Goal: Task Accomplishment & Management: Manage account settings

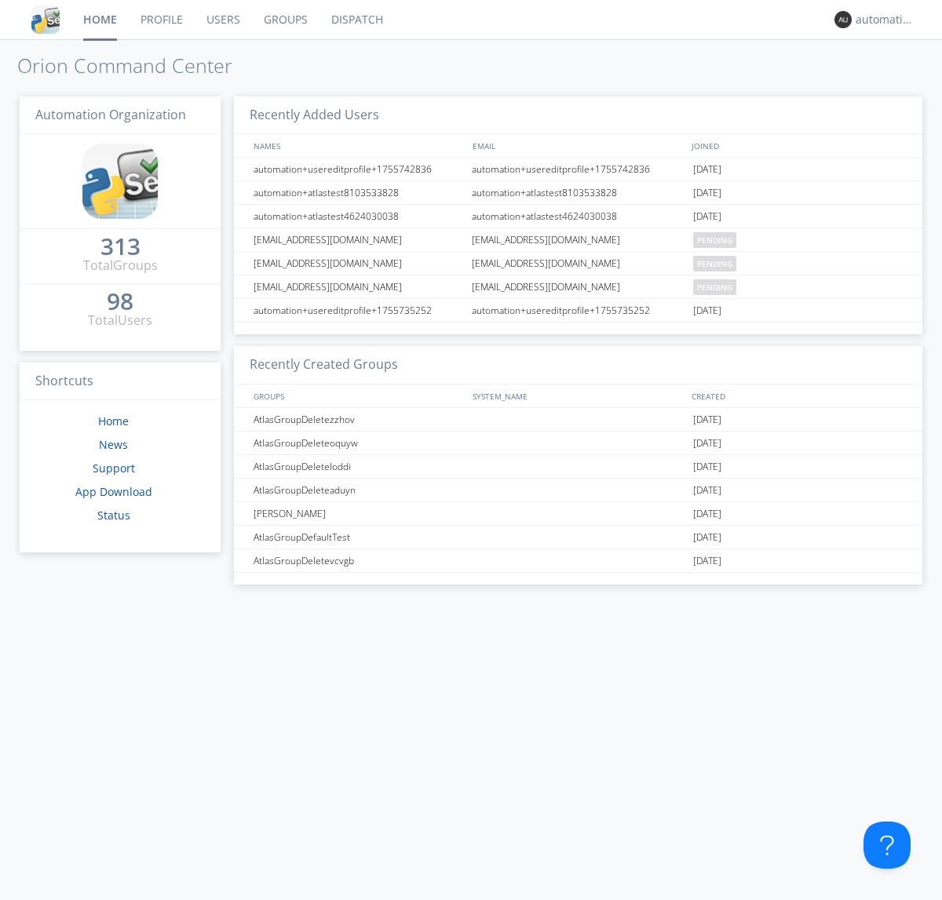
click at [355, 20] on link "Dispatch" at bounding box center [356, 19] width 75 height 39
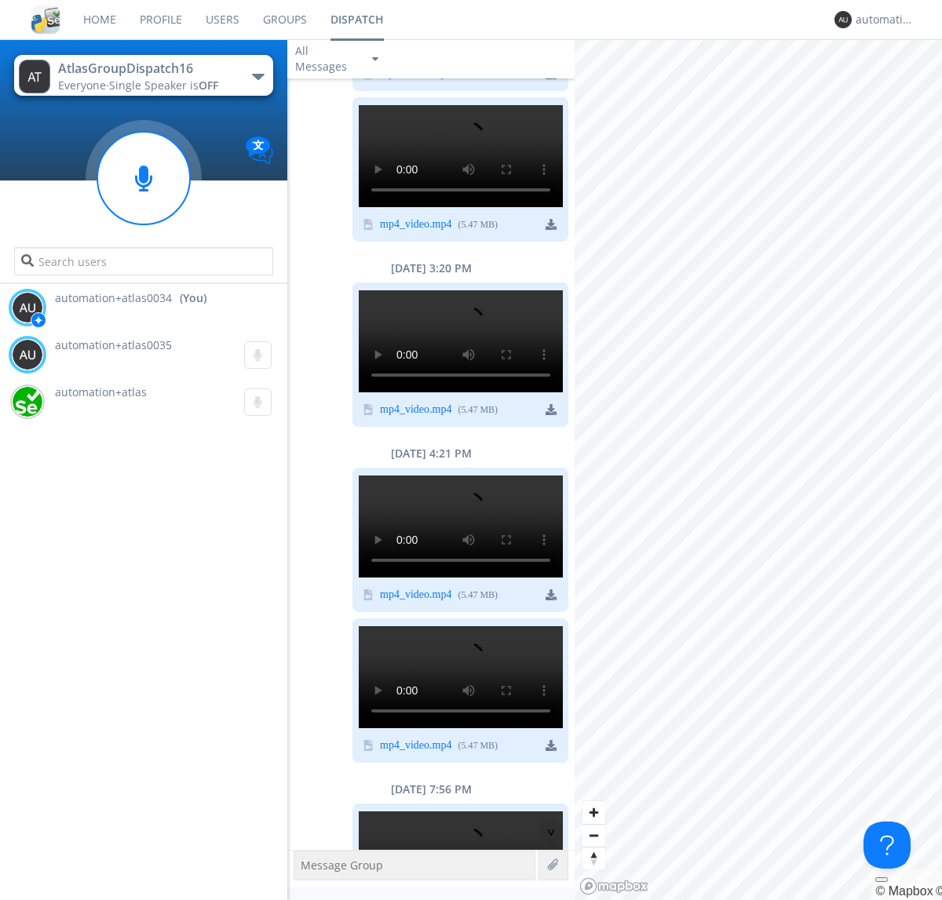
scroll to position [205, 0]
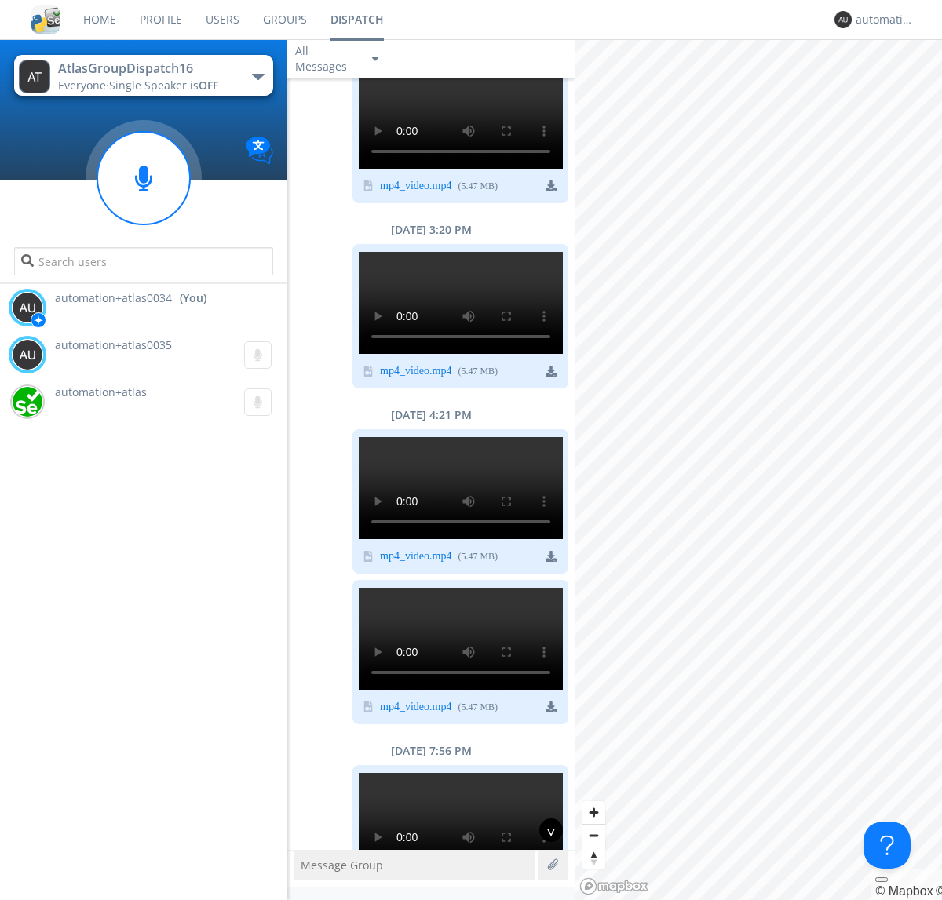
click at [545, 830] on div "^" at bounding box center [551, 830] width 24 height 24
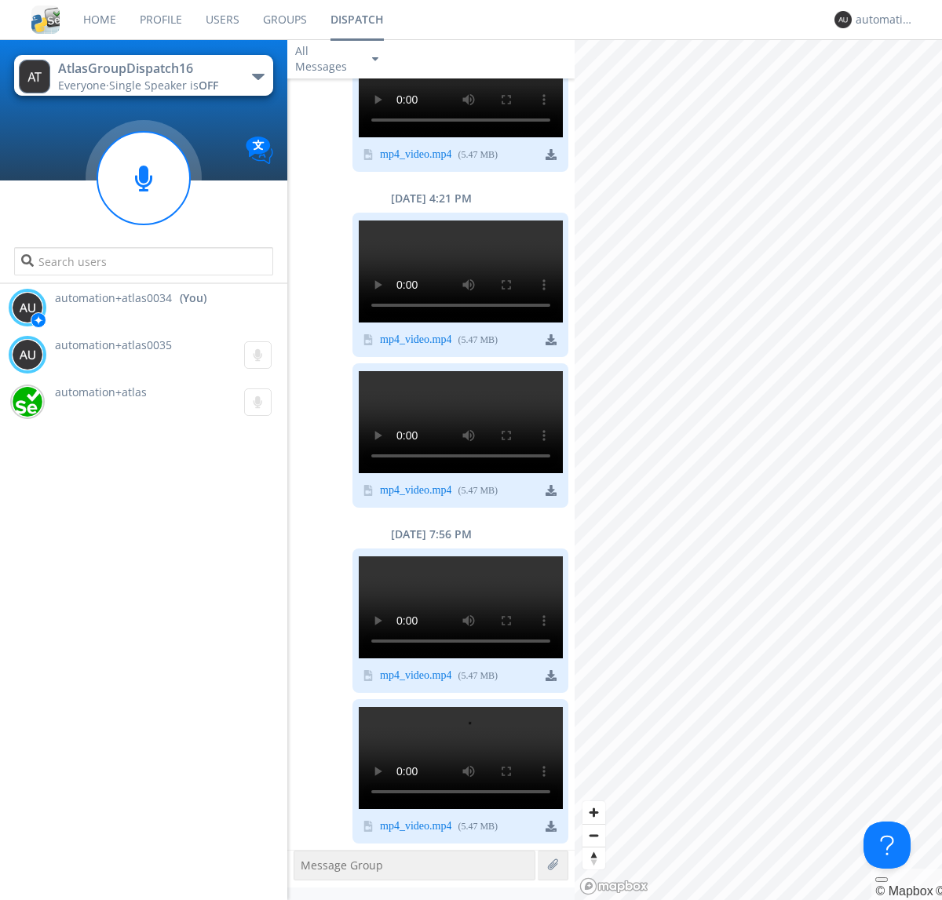
scroll to position [2246, 0]
click at [880, 20] on div "automation+atlas0034" at bounding box center [884, 20] width 59 height 16
click at [892, 82] on div "Log Out" at bounding box center [892, 83] width 81 height 28
